Goal: Transaction & Acquisition: Purchase product/service

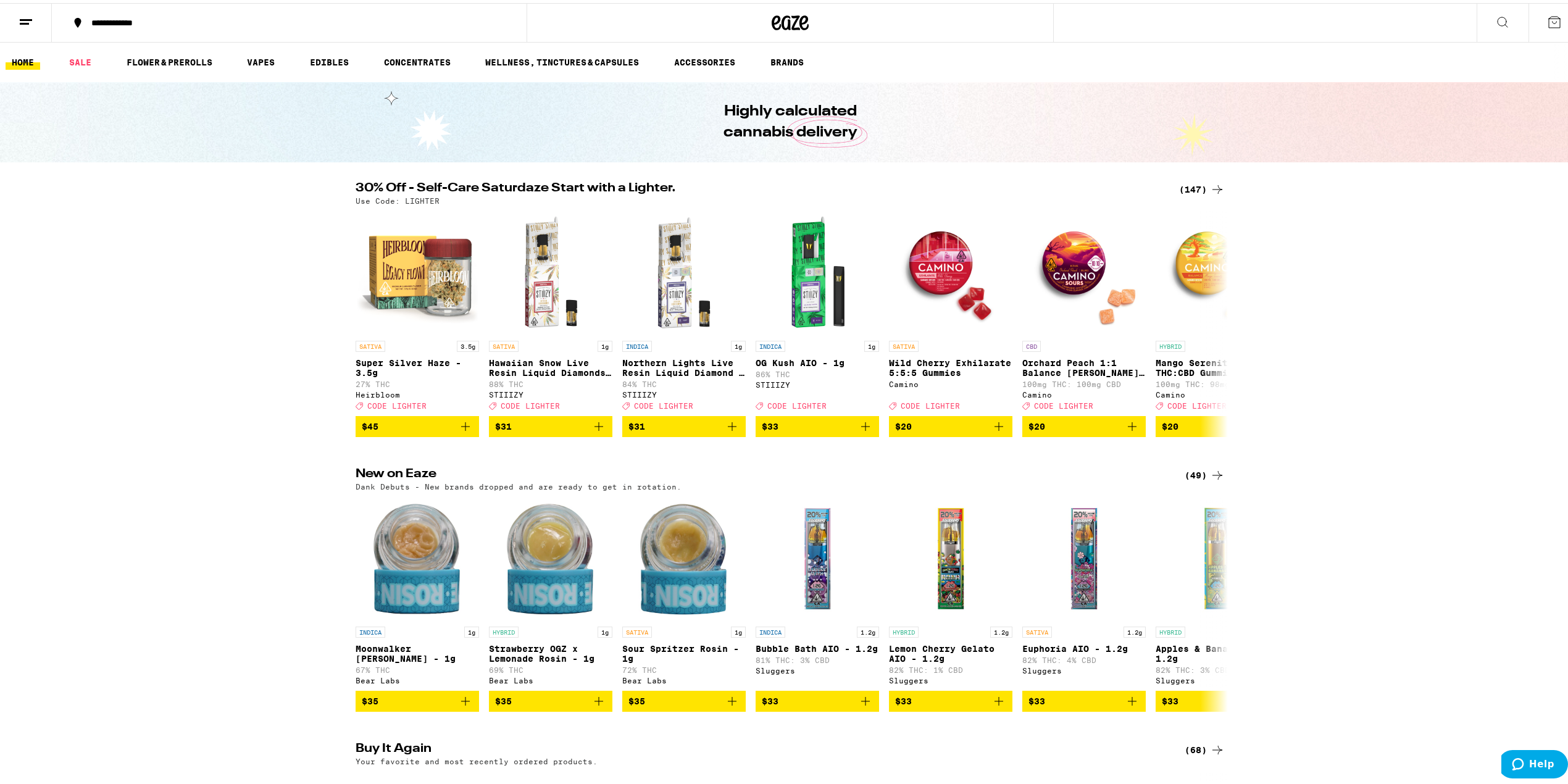
click at [1197, 179] on div "(147)" at bounding box center [1202, 185] width 46 height 15
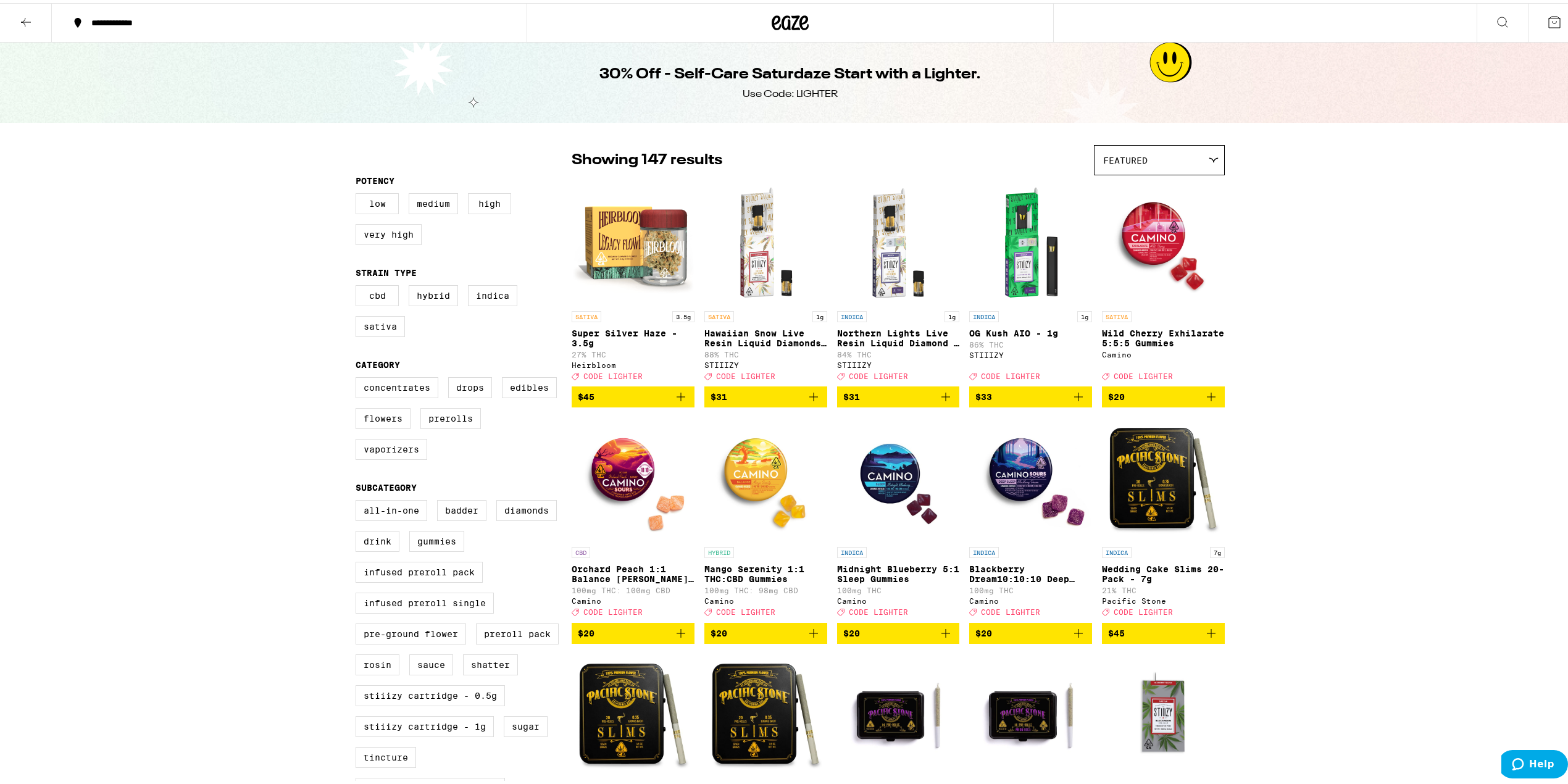
scroll to position [411, 0]
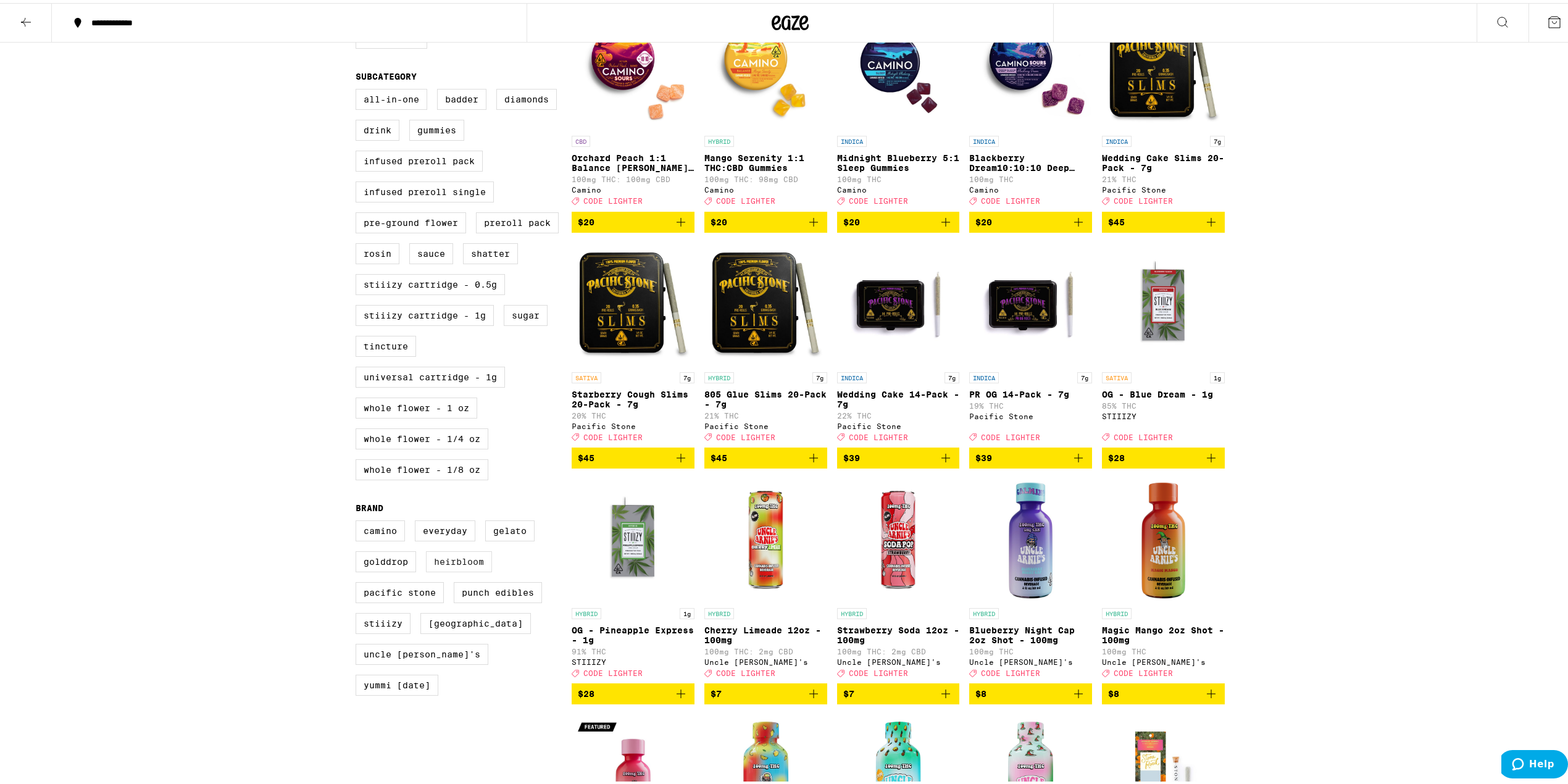
click at [465, 569] on label "Heirbloom" at bounding box center [459, 557] width 66 height 21
click at [358, 519] on input "Heirbloom" at bounding box center [358, 519] width 1 height 1
checkbox input "true"
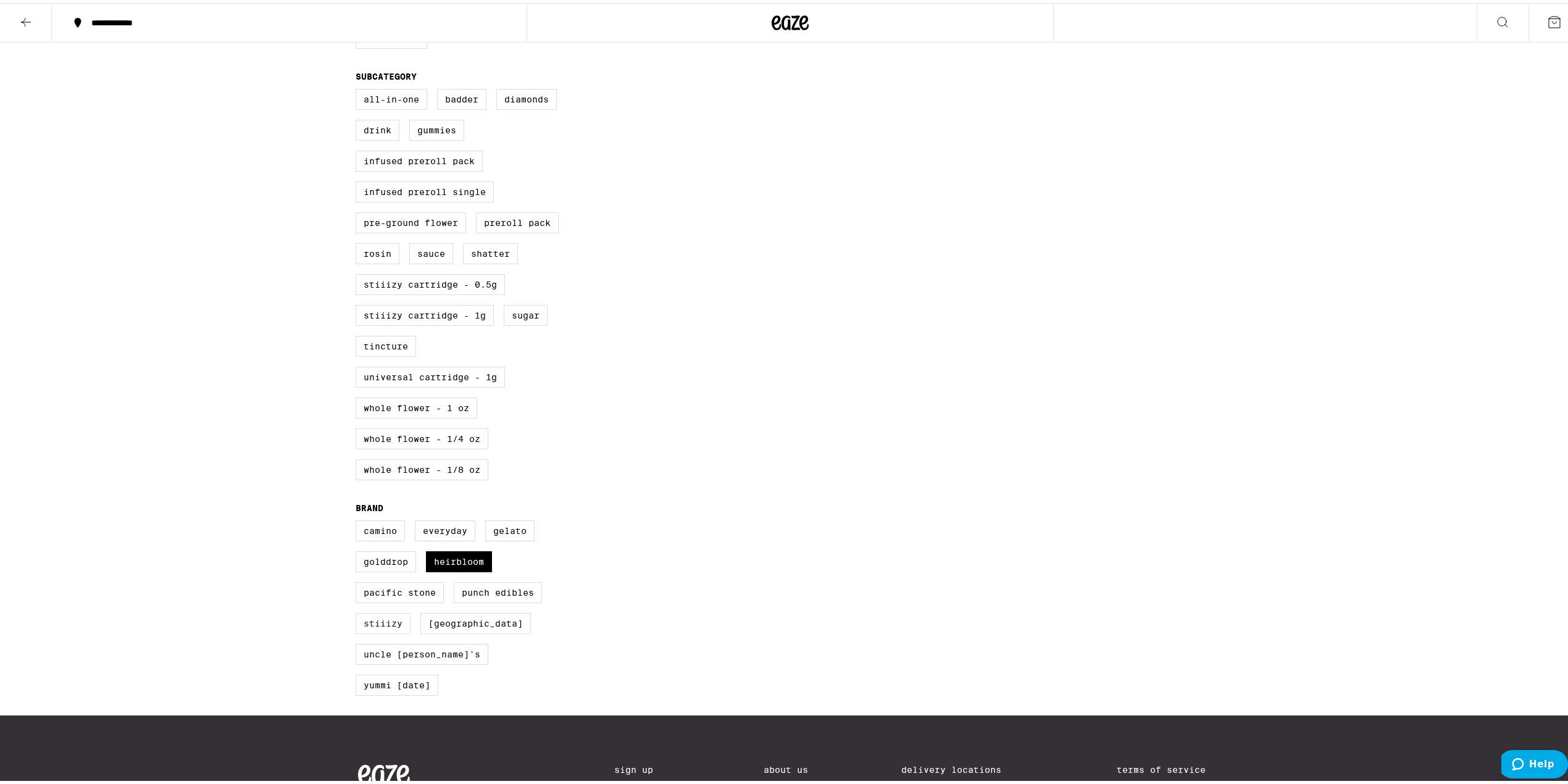
click at [363, 631] on label "STIIIZY" at bounding box center [383, 619] width 55 height 21
click at [358, 519] on input "STIIIZY" at bounding box center [358, 519] width 1 height 1
checkbox input "true"
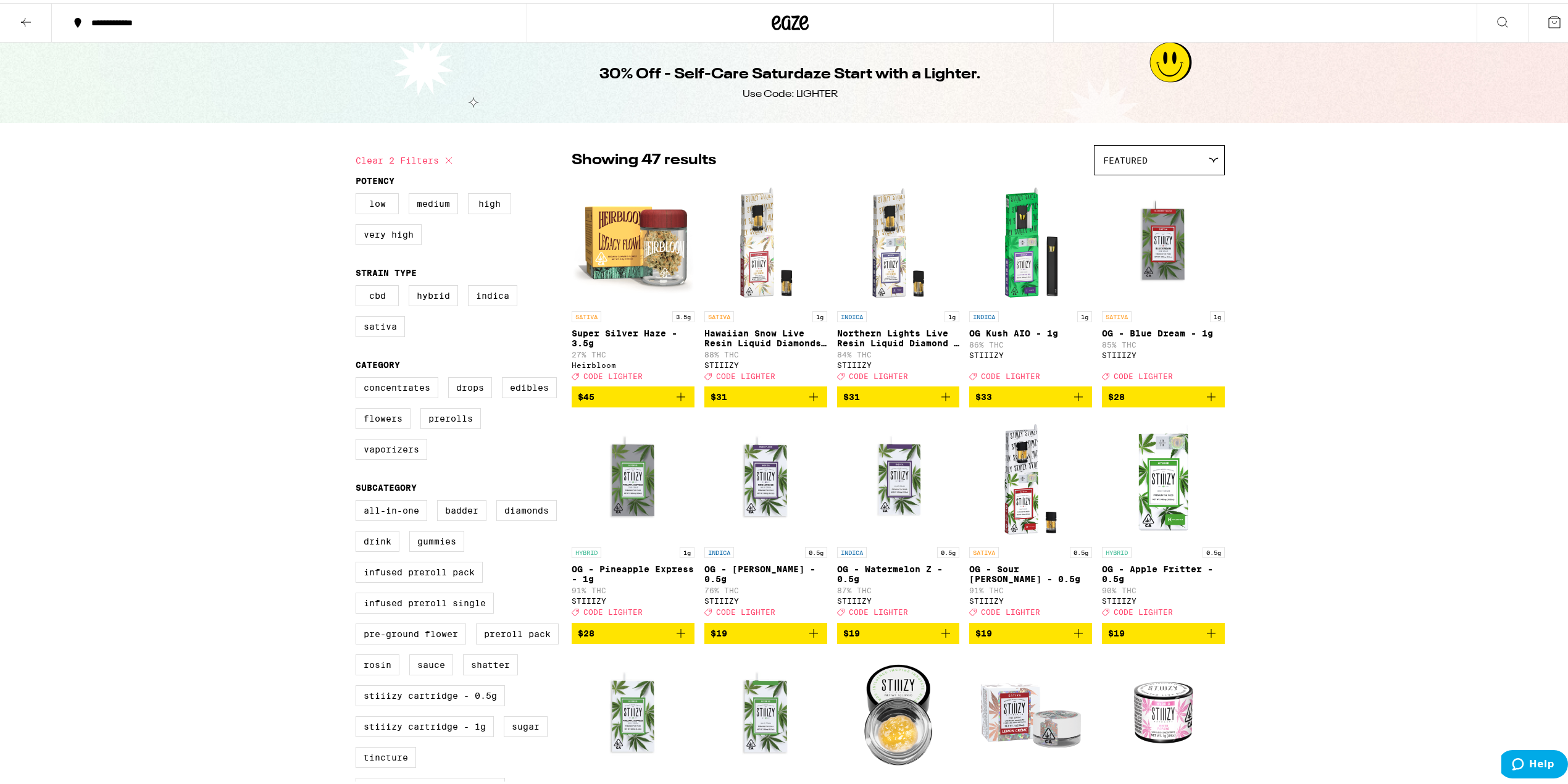
click at [676, 401] on icon "Add to bag" at bounding box center [680, 393] width 15 height 15
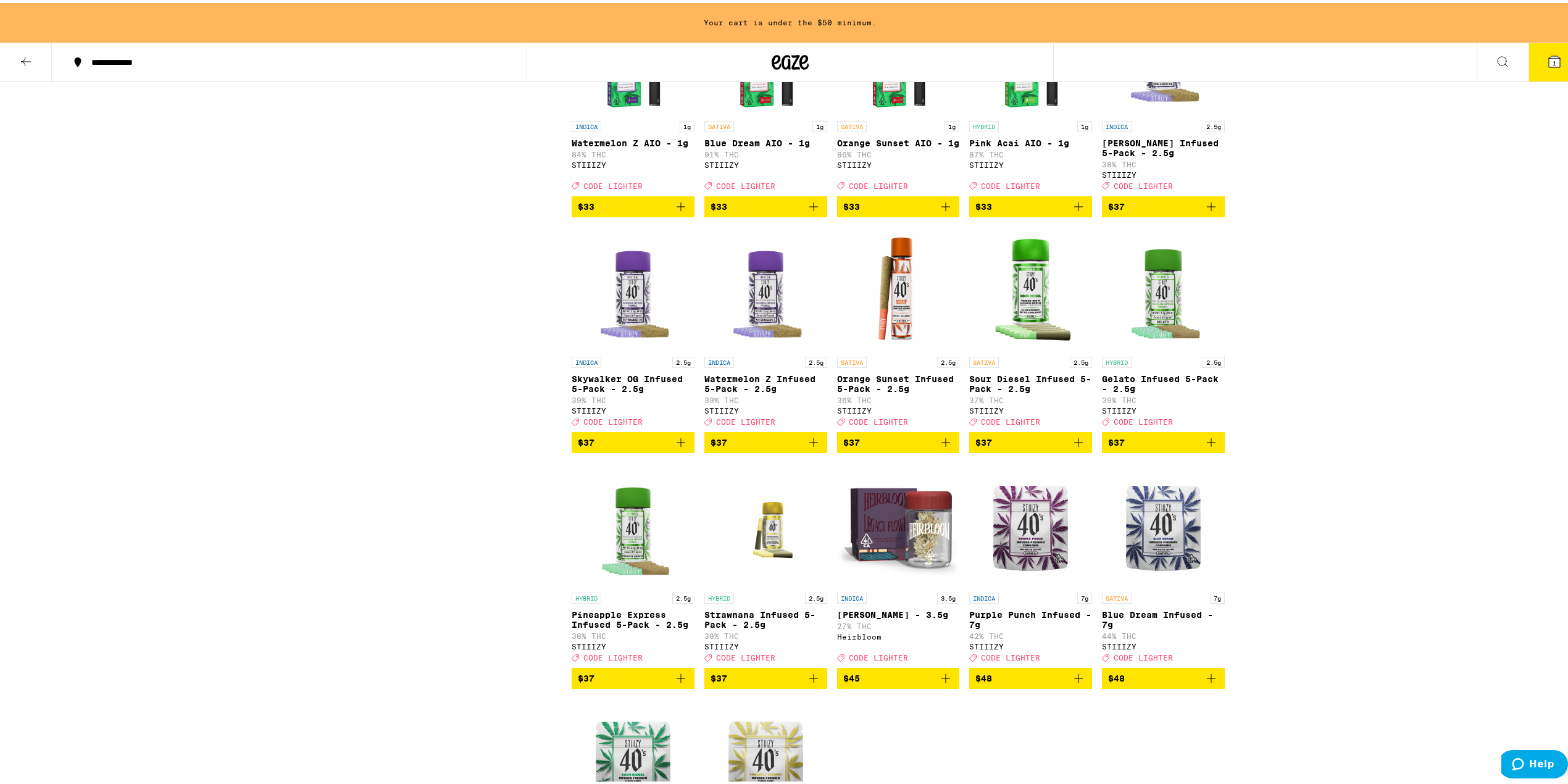
scroll to position [2057, 0]
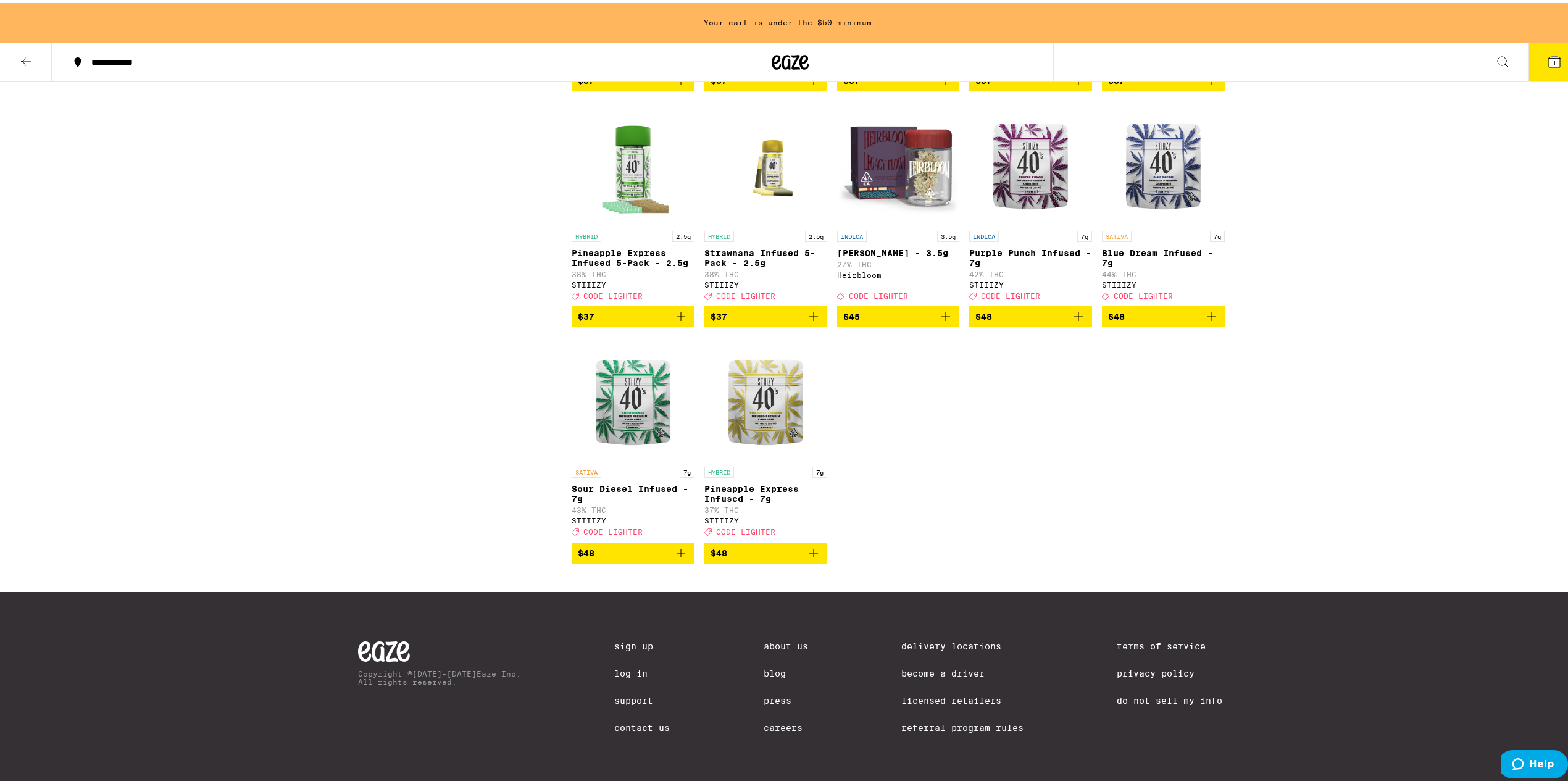
click at [942, 318] on icon "Add to bag" at bounding box center [946, 313] width 9 height 9
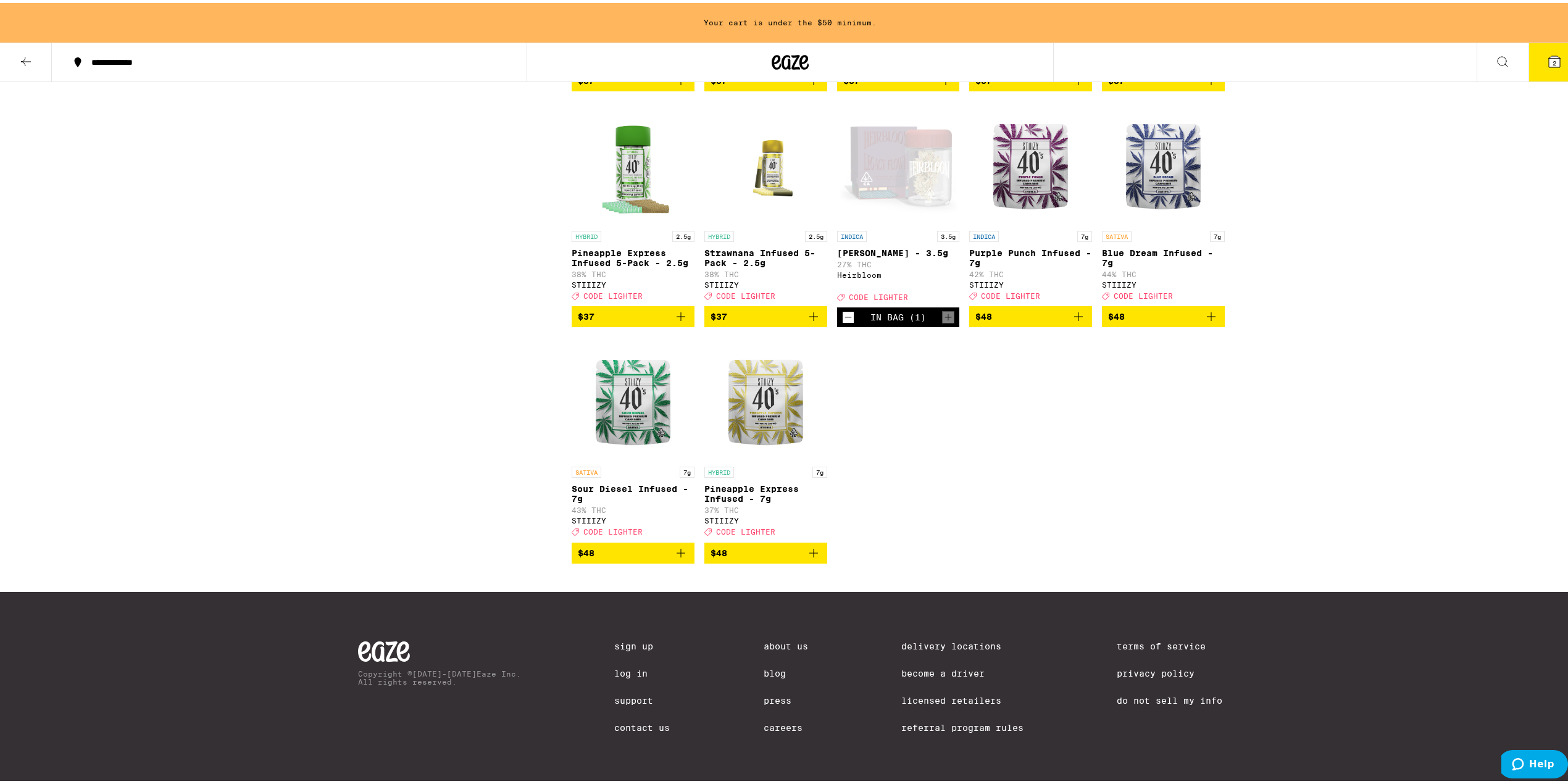
scroll to position [2017, 0]
